Goal: Find specific page/section: Find specific page/section

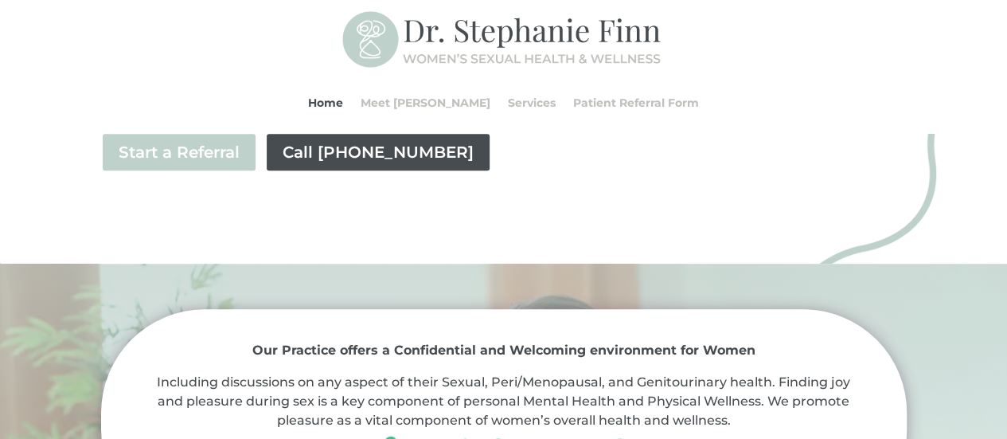
scroll to position [456, 0]
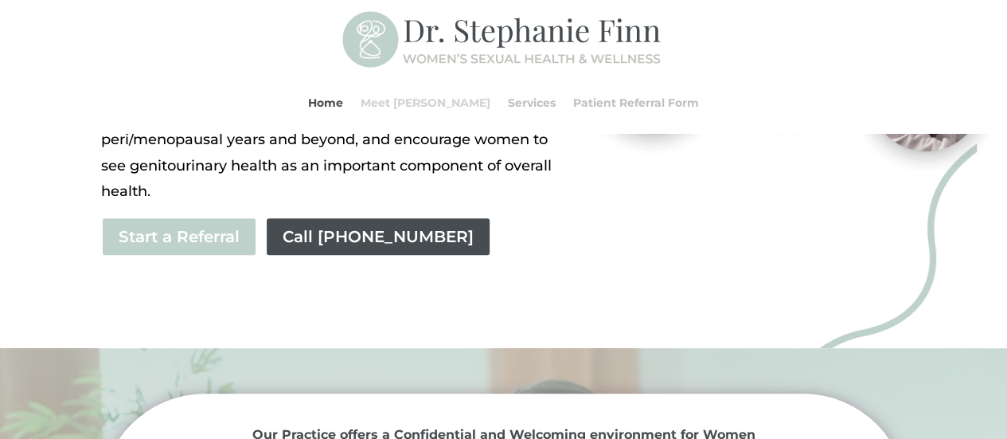
click at [432, 106] on link "Meet [PERSON_NAME]" at bounding box center [426, 102] width 130 height 61
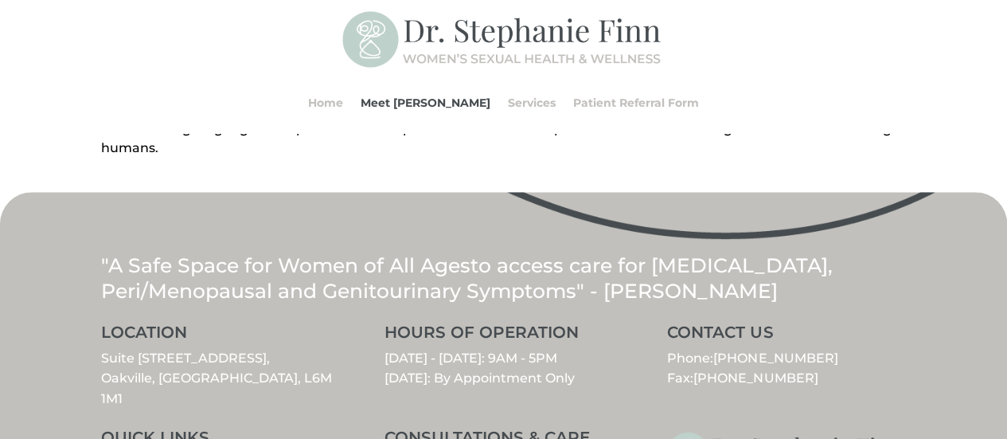
scroll to position [771, 0]
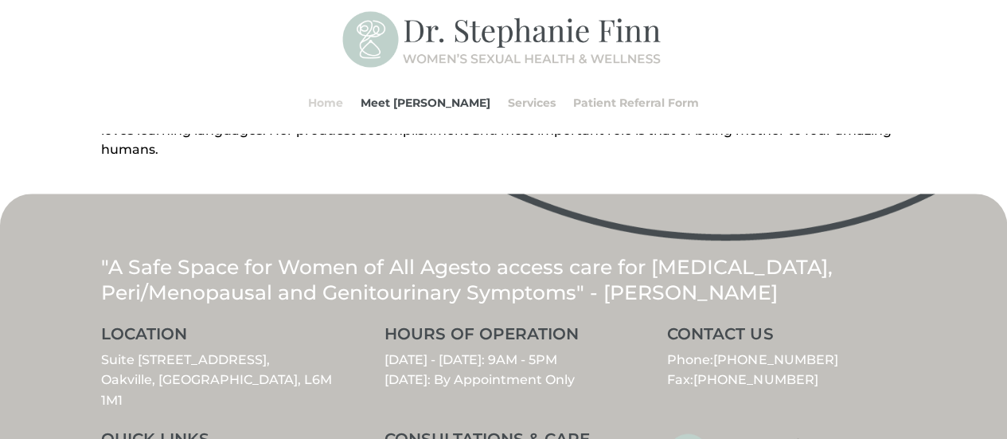
click at [343, 104] on link "Home" at bounding box center [325, 102] width 35 height 61
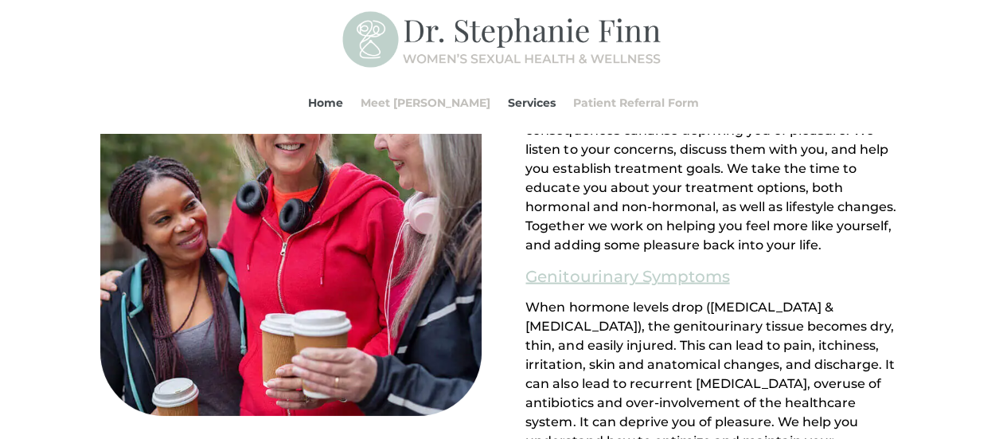
scroll to position [1672, 0]
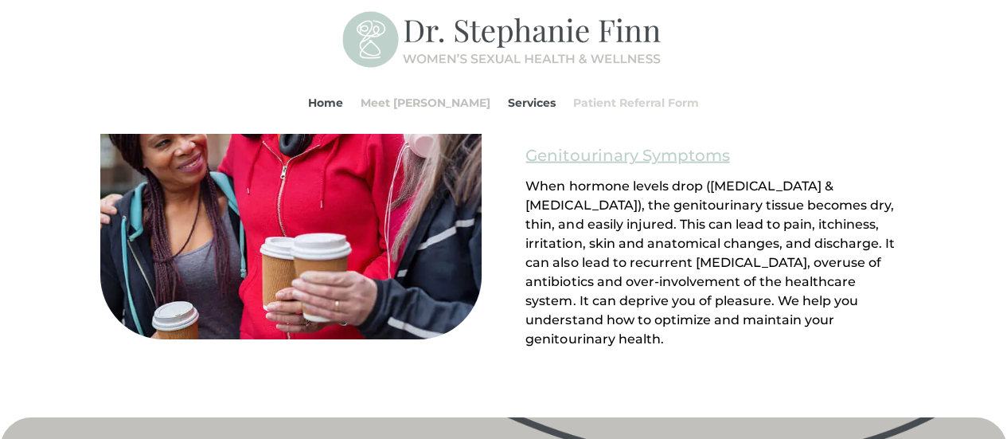
click at [636, 103] on link "Patient Referral Form" at bounding box center [636, 102] width 126 height 61
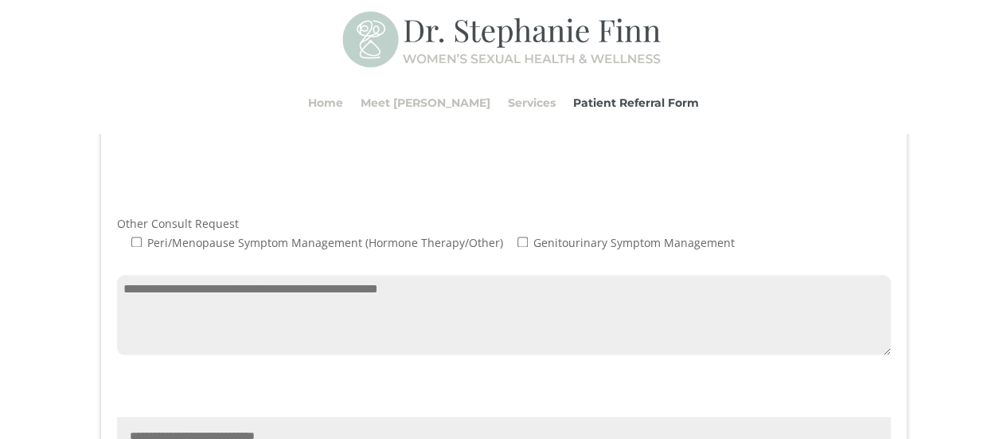
scroll to position [1331, 0]
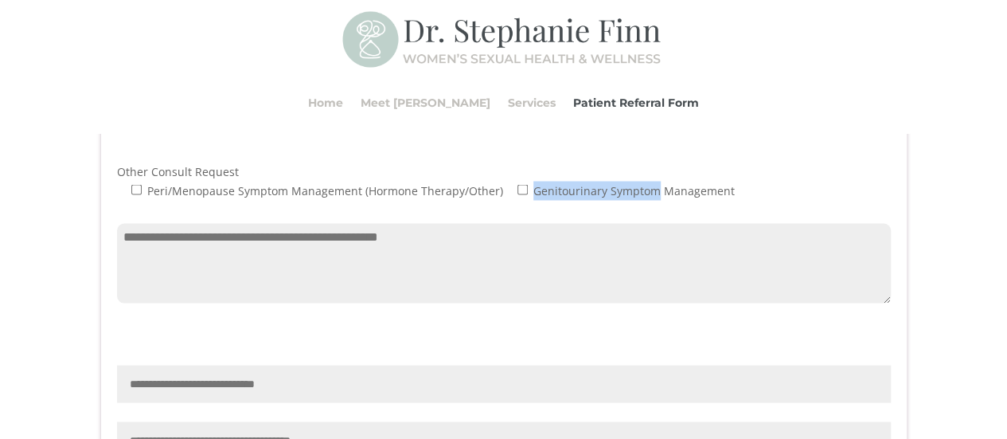
drag, startPoint x: 526, startPoint y: 200, endPoint x: 648, endPoint y: 204, distance: 121.9
click at [648, 198] on span "Genitourinary Symptom Management" at bounding box center [632, 189] width 205 height 15
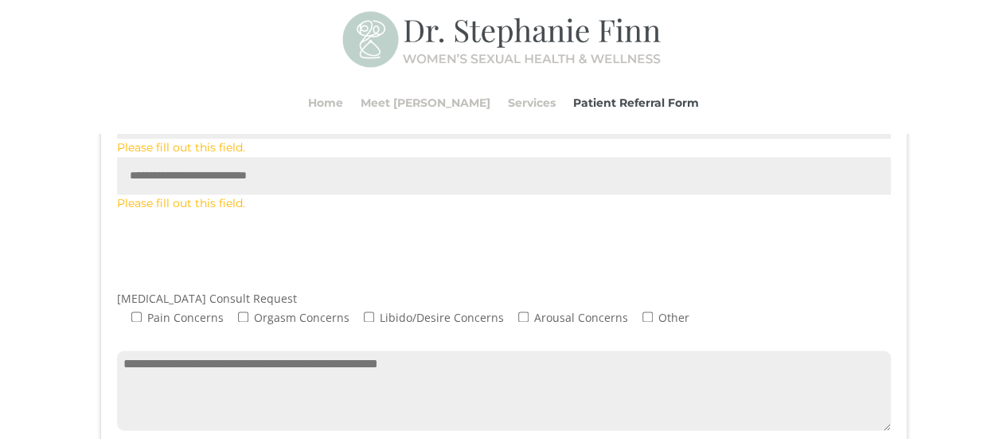
scroll to position [933, 0]
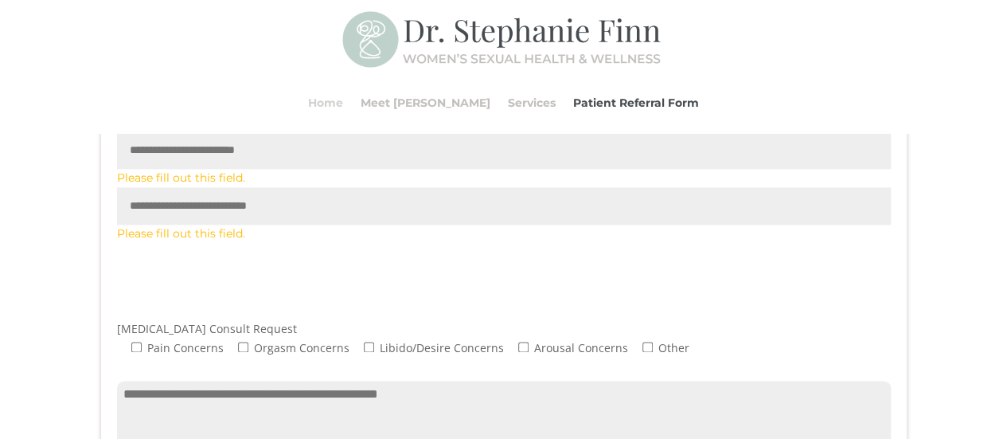
click at [343, 103] on link "Home" at bounding box center [325, 102] width 35 height 61
